Goal: Task Accomplishment & Management: Manage account settings

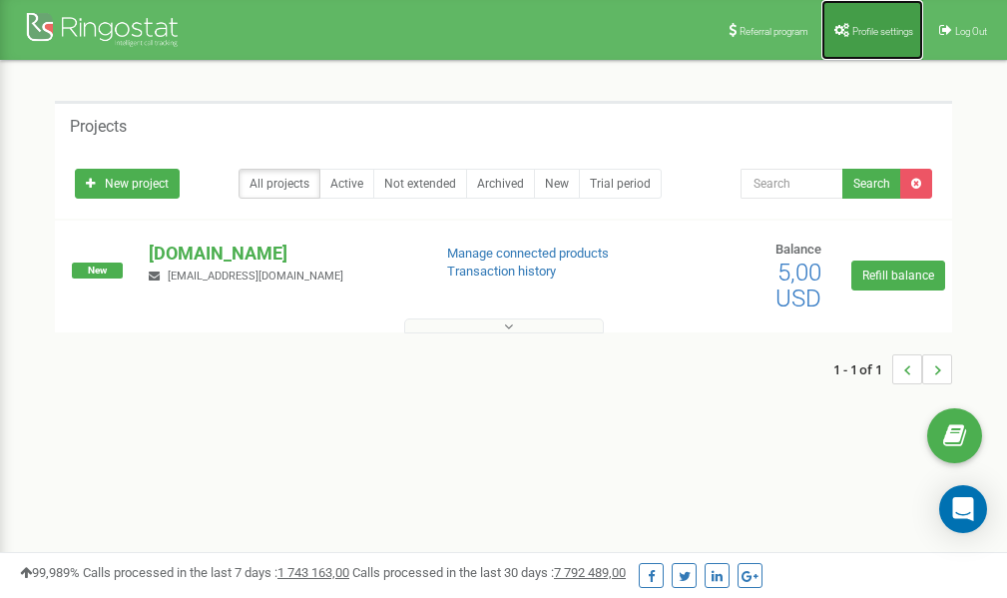
click at [852, 27] on span "Profile settings" at bounding box center [882, 31] width 61 height 11
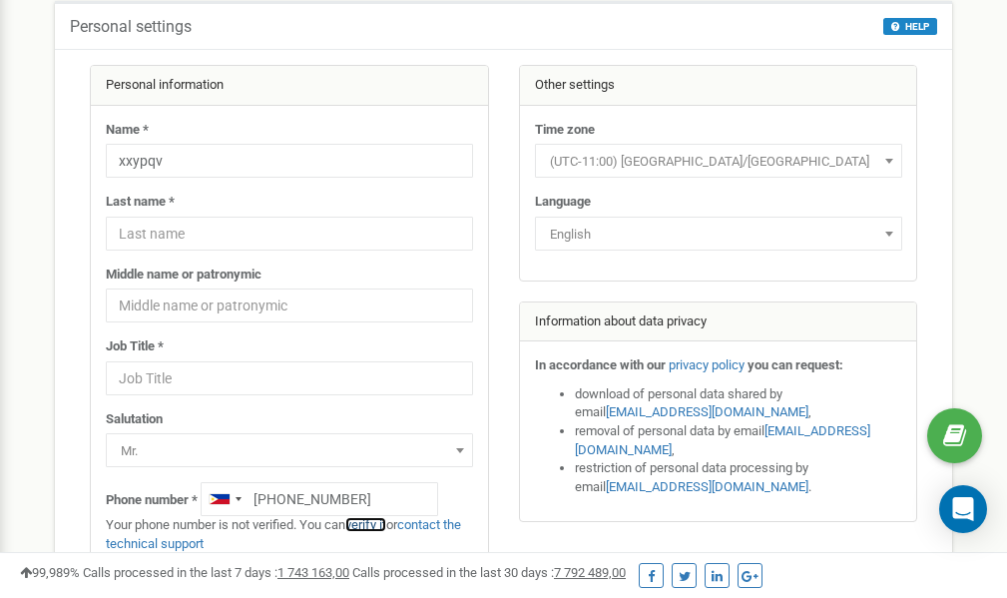
click at [373, 524] on link "verify it" at bounding box center [365, 524] width 41 height 15
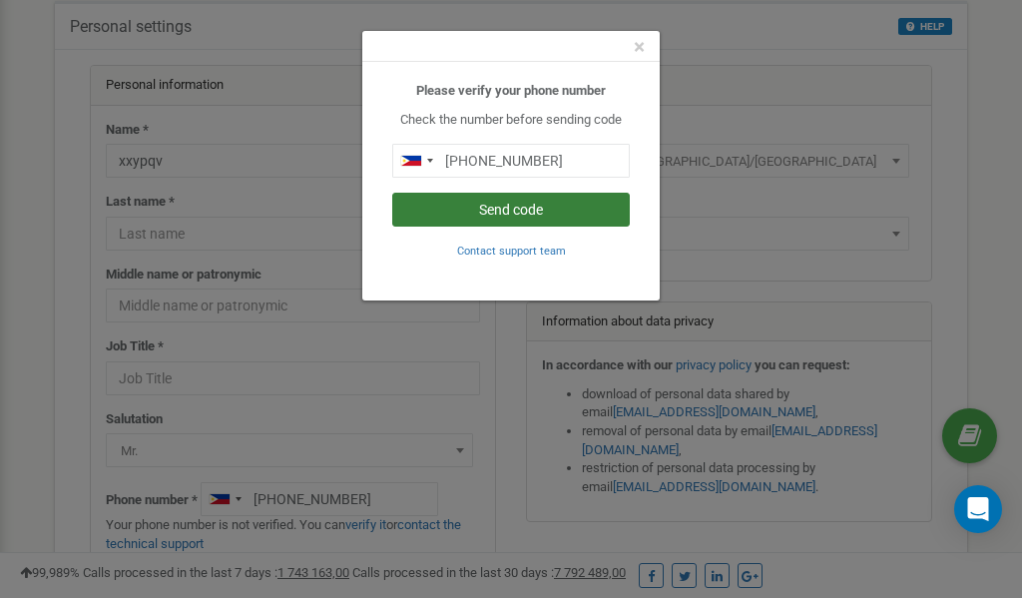
click at [496, 208] on button "Send code" at bounding box center [510, 210] width 237 height 34
